Goal: Task Accomplishment & Management: Manage account settings

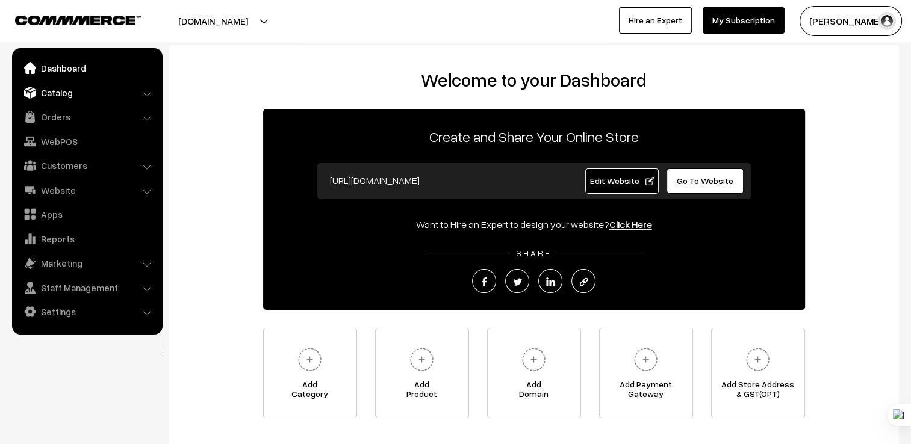
click at [60, 93] on link "Catalog" at bounding box center [86, 93] width 143 height 22
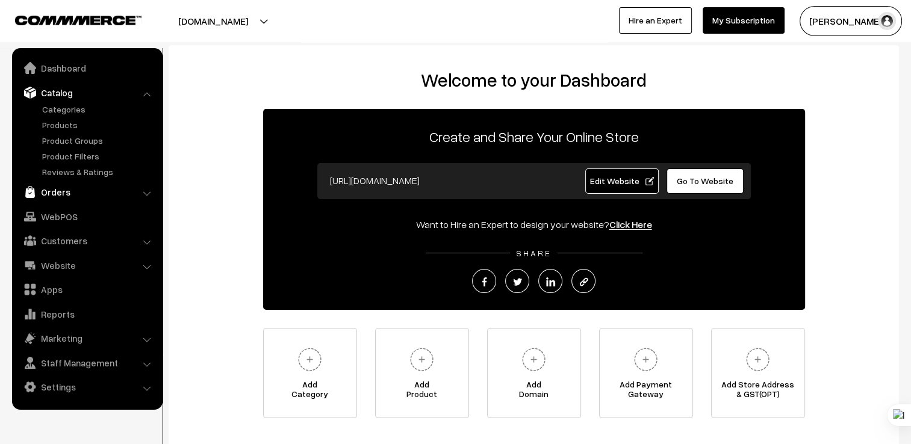
click at [58, 193] on link "Orders" at bounding box center [86, 192] width 143 height 22
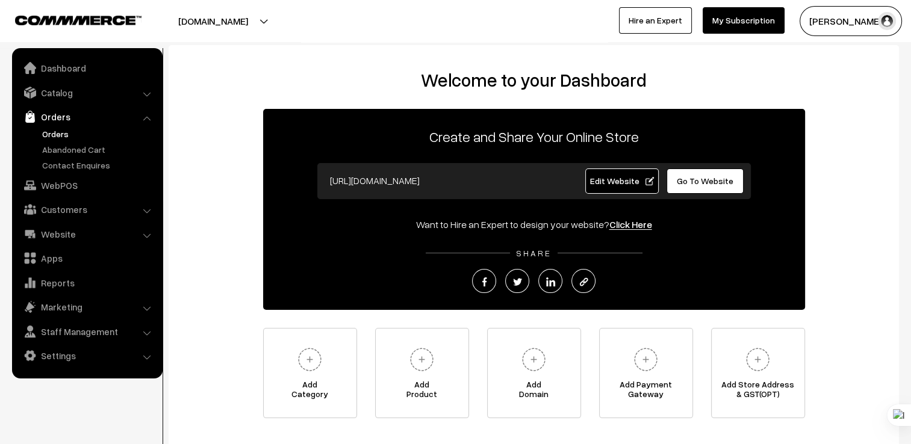
click at [73, 137] on link "Orders" at bounding box center [98, 134] width 119 height 13
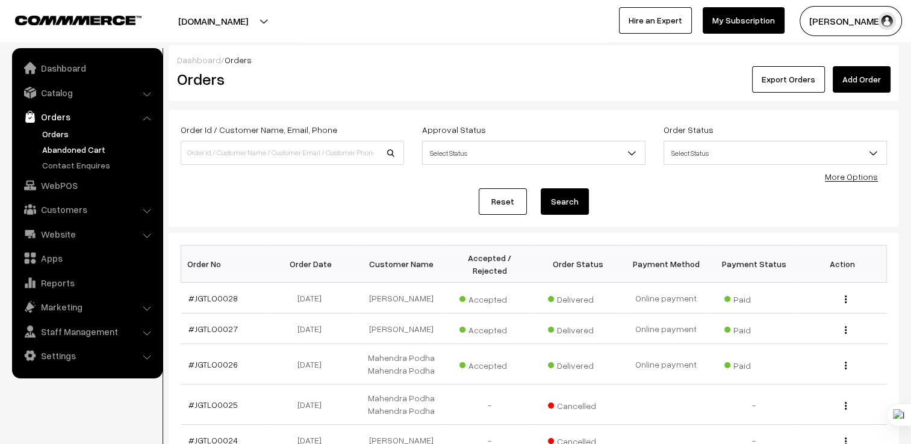
click at [73, 151] on link "Abandoned Cart" at bounding box center [98, 149] width 119 height 13
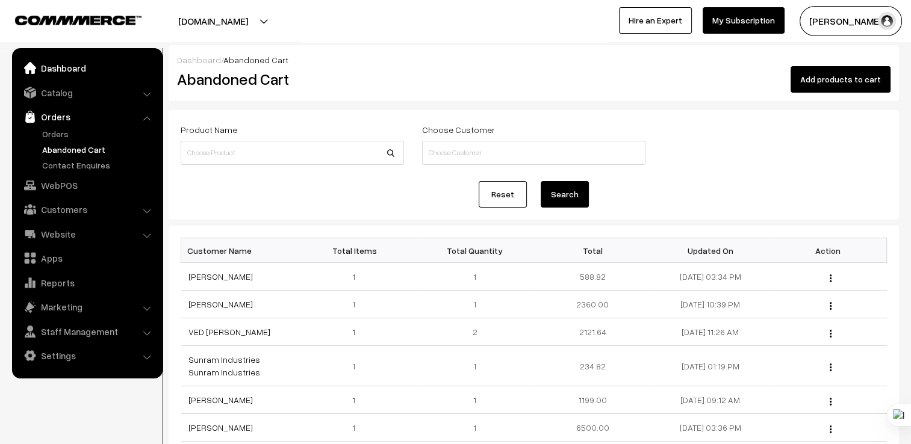
click at [43, 64] on link "Dashboard" at bounding box center [86, 68] width 143 height 22
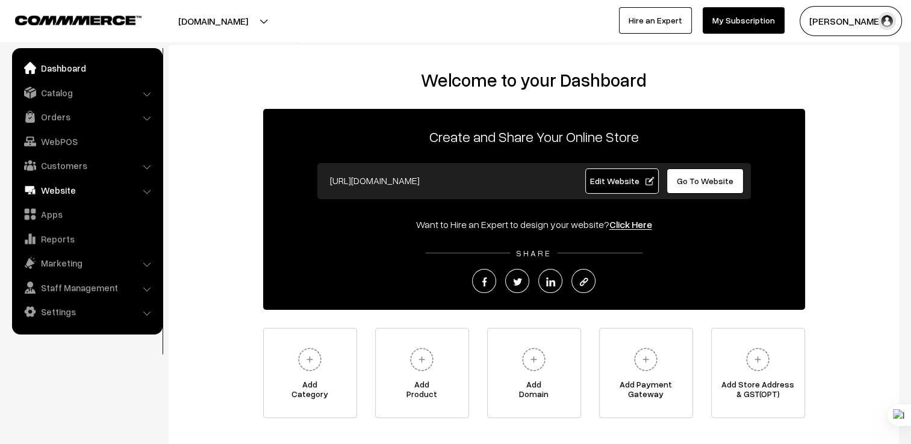
click at [96, 196] on link "Website" at bounding box center [86, 190] width 143 height 22
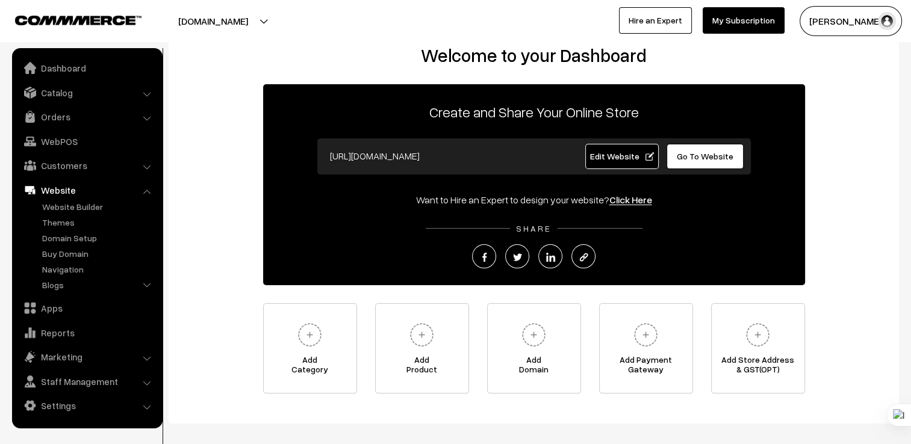
scroll to position [82, 0]
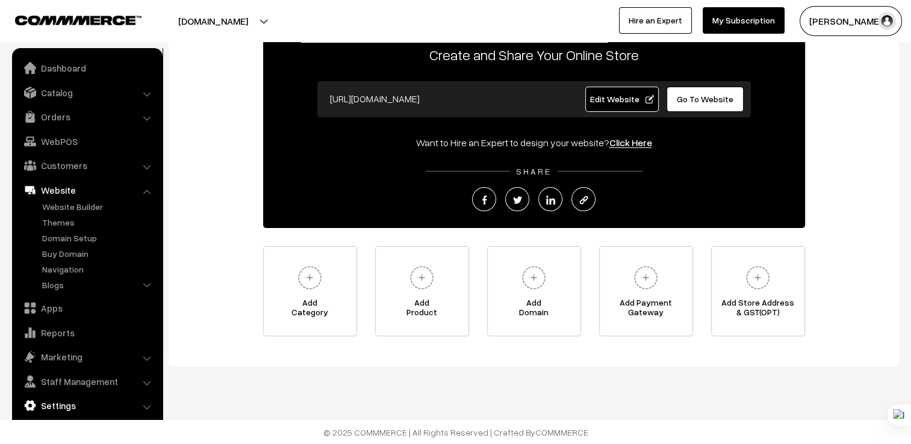
click at [53, 404] on link "Settings" at bounding box center [86, 406] width 143 height 22
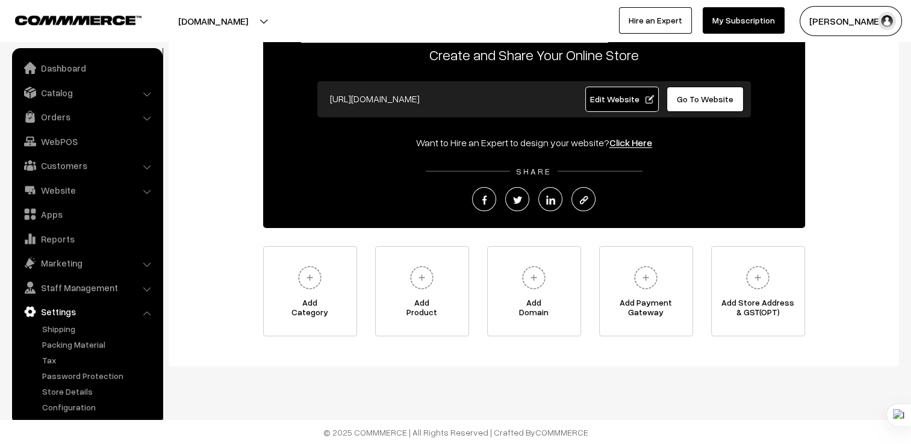
click at [111, 400] on ul "Shipping" at bounding box center [87, 368] width 145 height 91
click at [90, 401] on link "Configuration" at bounding box center [98, 407] width 119 height 13
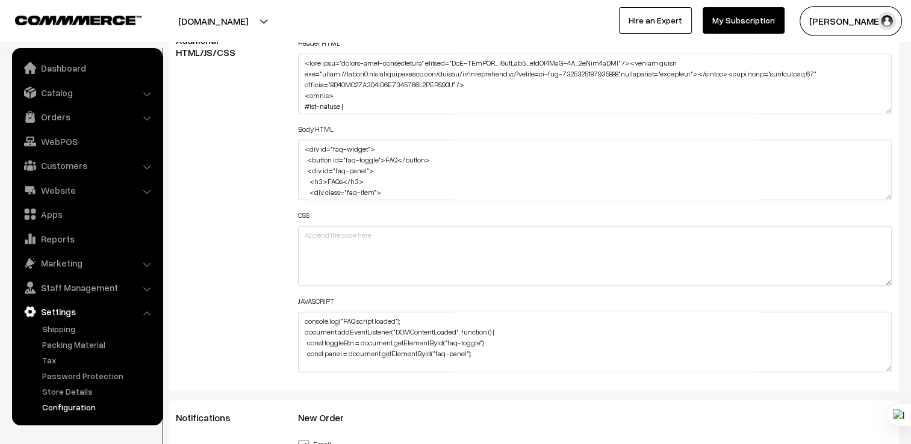
scroll to position [1747, 0]
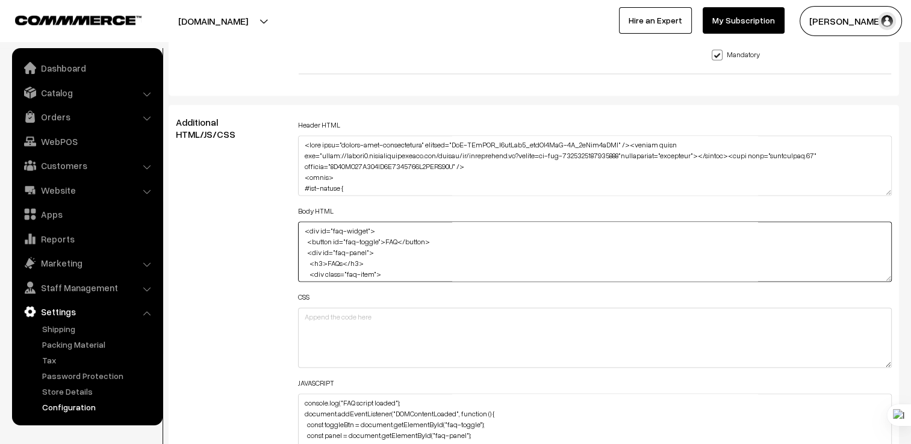
click at [402, 234] on textarea "<div id="faq-widget"> <button id="faq-toggle">FAQ</button> <div id="faq-panel">…" at bounding box center [595, 252] width 594 height 60
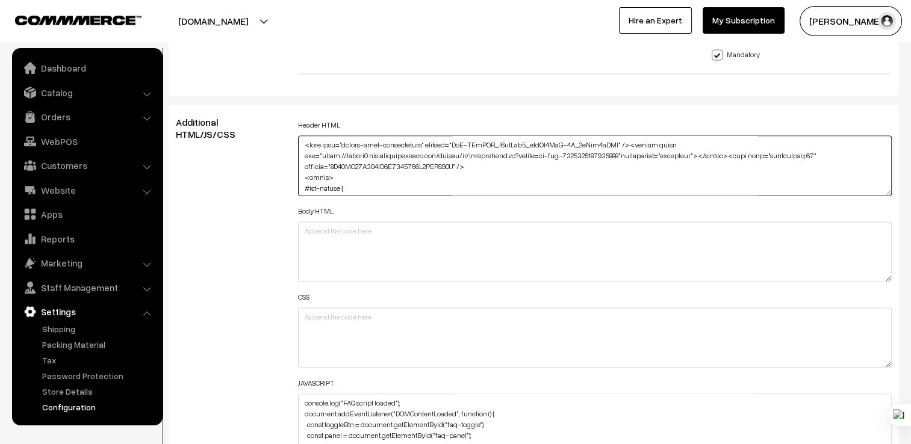
click at [436, 163] on textarea at bounding box center [595, 166] width 594 height 60
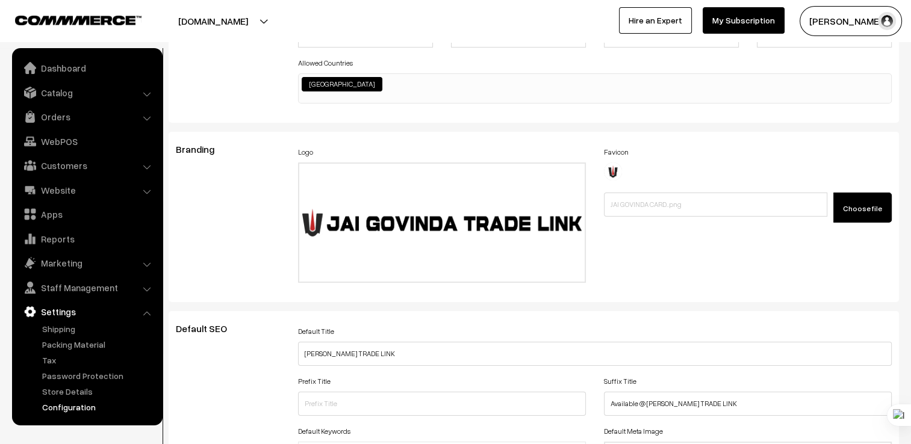
scroll to position [0, 0]
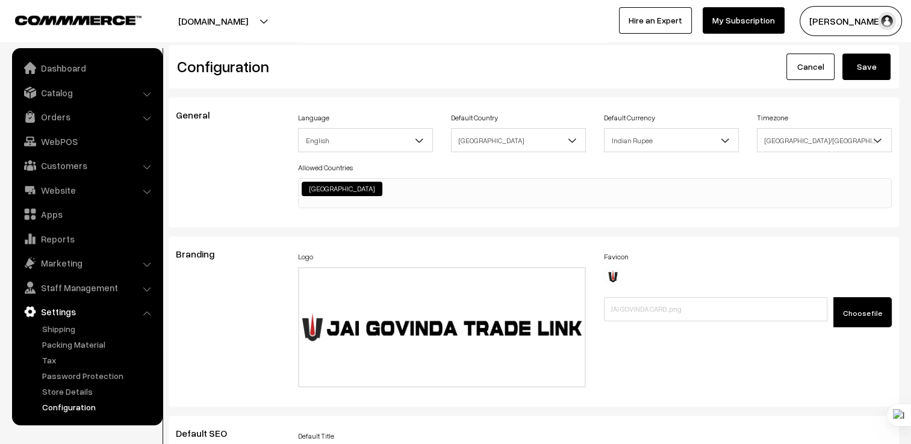
click at [874, 69] on button "Save" at bounding box center [867, 67] width 48 height 27
